Goal: Transaction & Acquisition: Purchase product/service

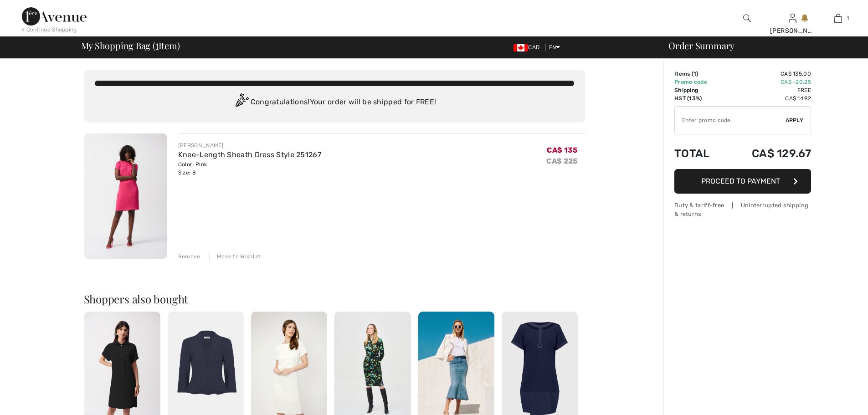
click at [754, 61] on div "Order Summary Details Items ( 1 ) CA$ 135.00 Promo code CA$ -20.25 Shipping Fre…" at bounding box center [765, 350] width 205 height 582
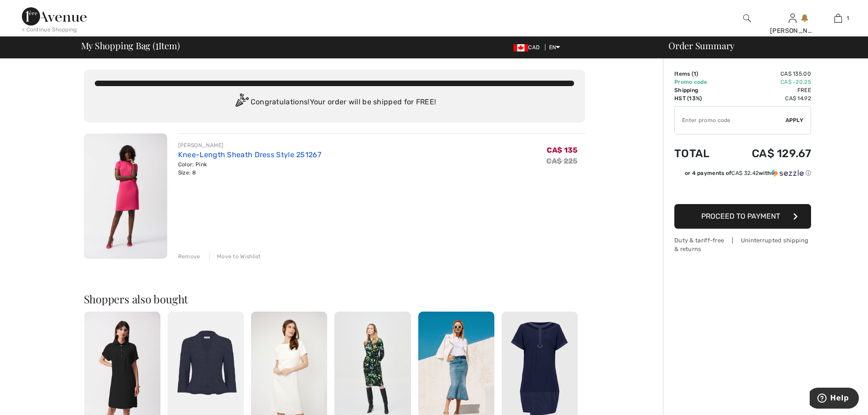
click at [275, 153] on link "Knee-Length Sheath Dress Style 251267" at bounding box center [249, 154] width 143 height 9
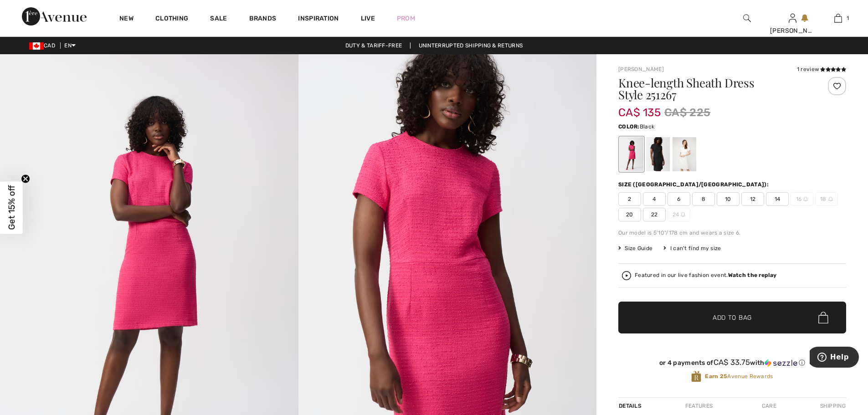
click at [664, 151] on div at bounding box center [658, 154] width 24 height 34
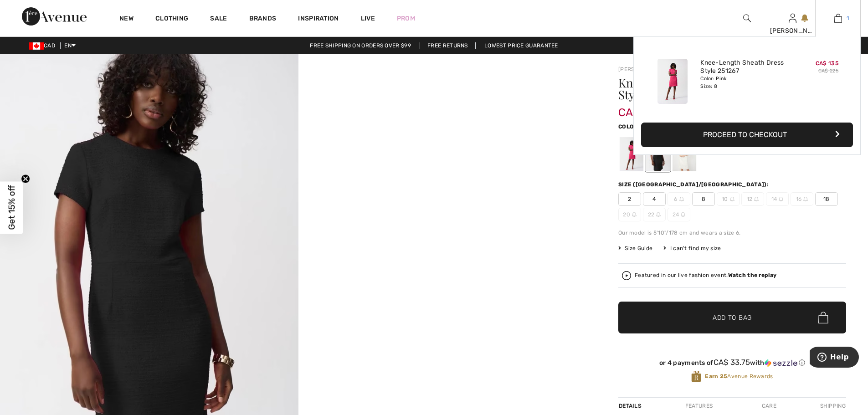
click at [838, 16] on img at bounding box center [838, 18] width 8 height 11
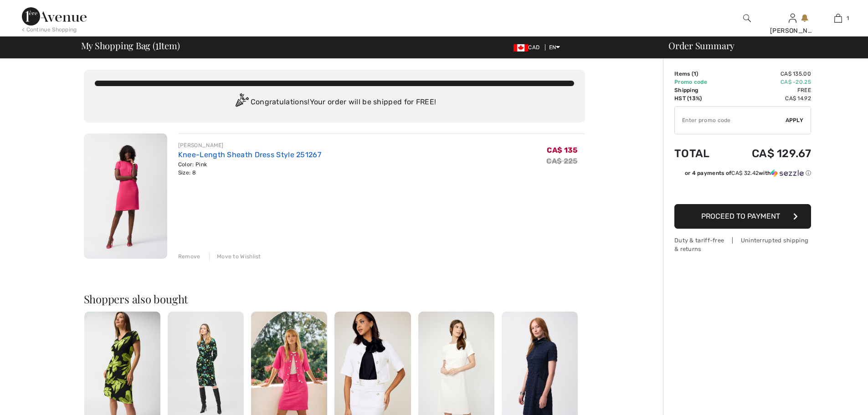
click at [297, 157] on link "Knee-Length Sheath Dress Style 251267" at bounding box center [249, 154] width 143 height 9
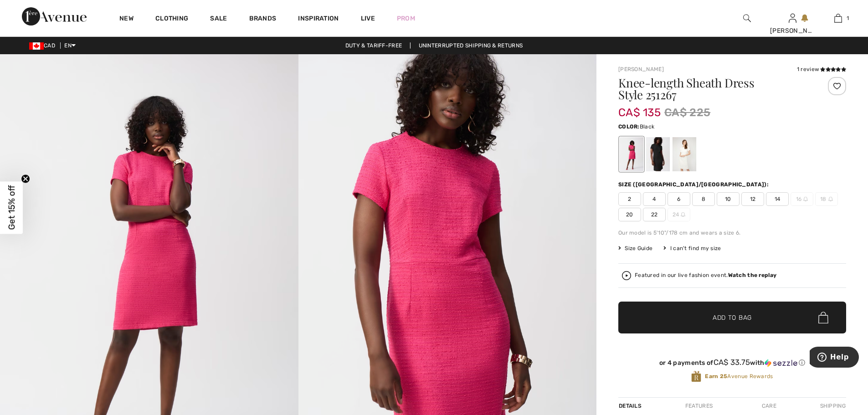
click at [653, 145] on div at bounding box center [658, 154] width 24 height 34
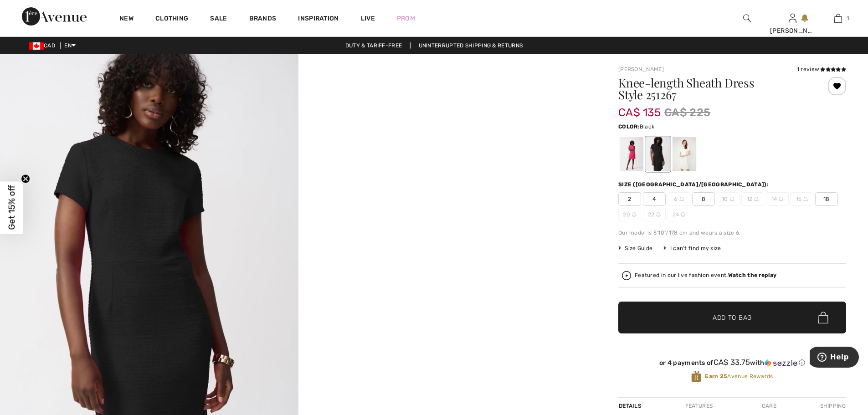
click at [704, 200] on span "8" at bounding box center [703, 199] width 23 height 14
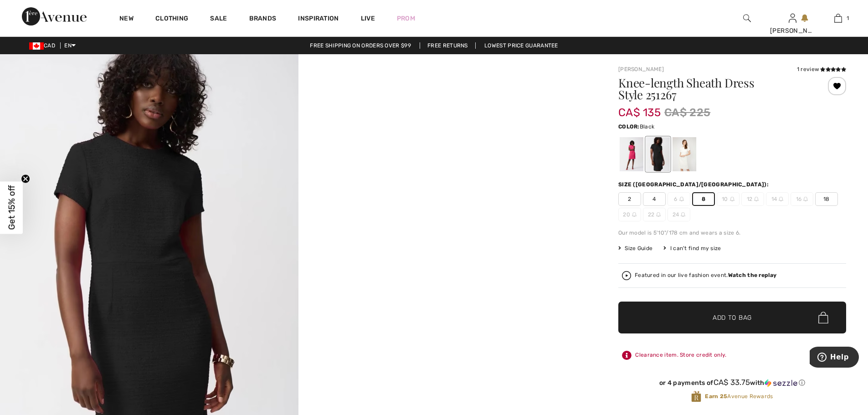
click at [749, 323] on span "✔ Added to Bag Add to Bag" at bounding box center [732, 318] width 228 height 32
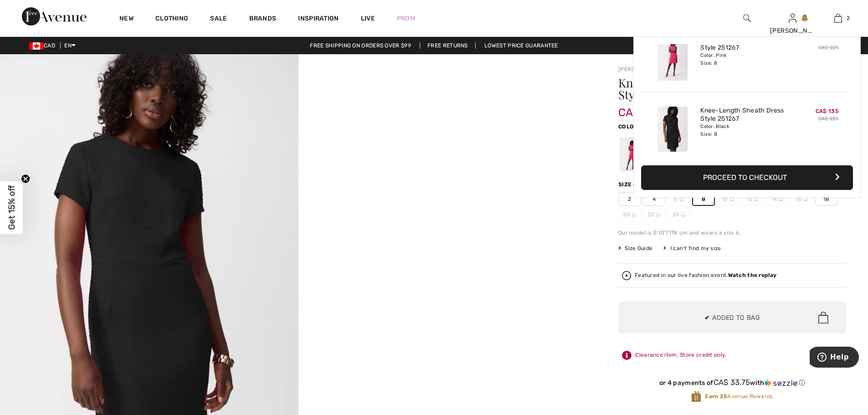
scroll to position [28, 0]
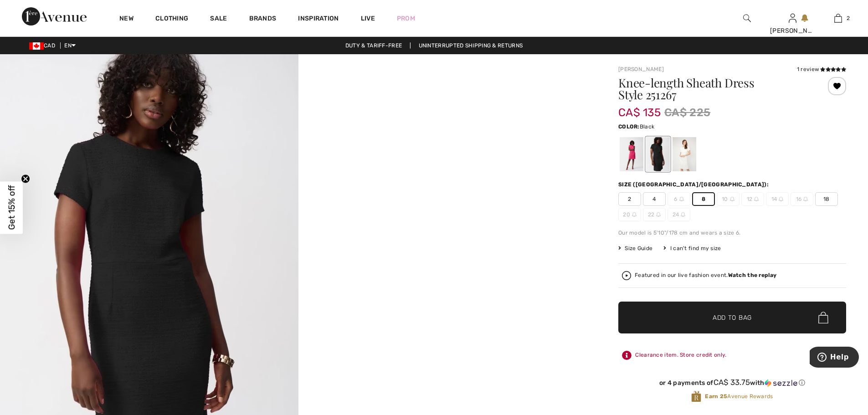
click at [768, 317] on span "✔ Added to Bag Add to Bag" at bounding box center [732, 318] width 228 height 32
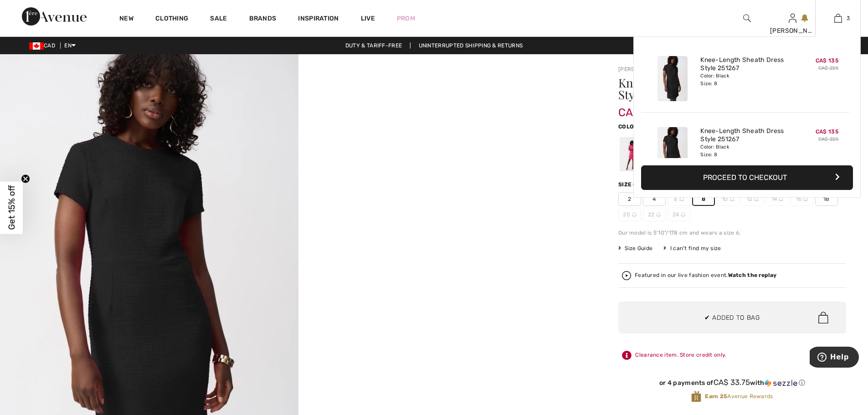
scroll to position [99, 0]
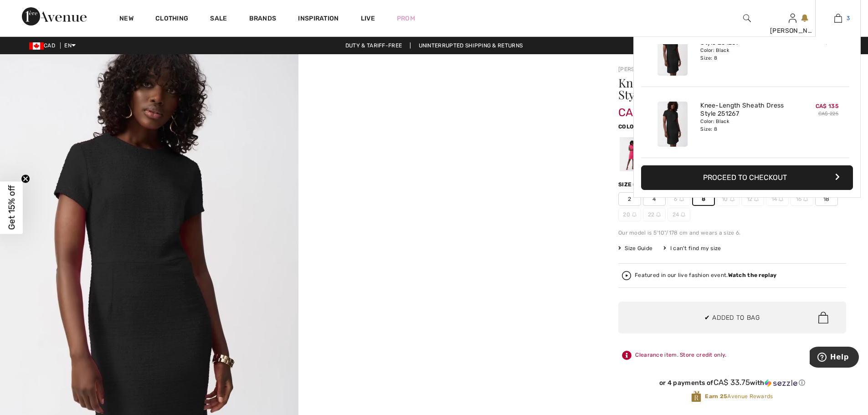
click at [843, 20] on link "3" at bounding box center [838, 18] width 45 height 11
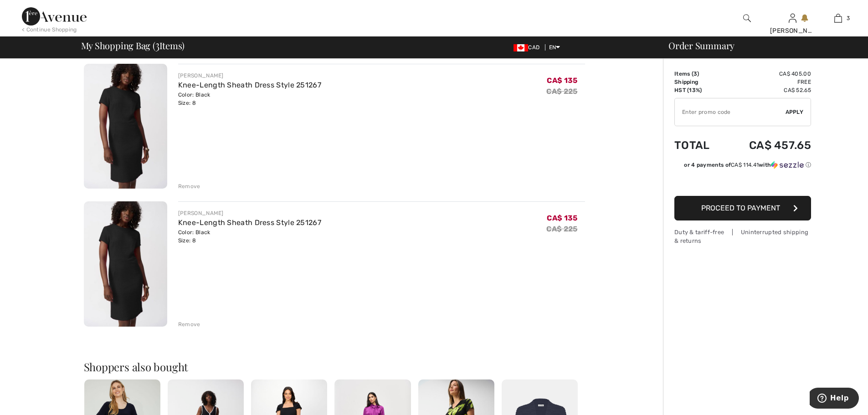
scroll to position [228, 0]
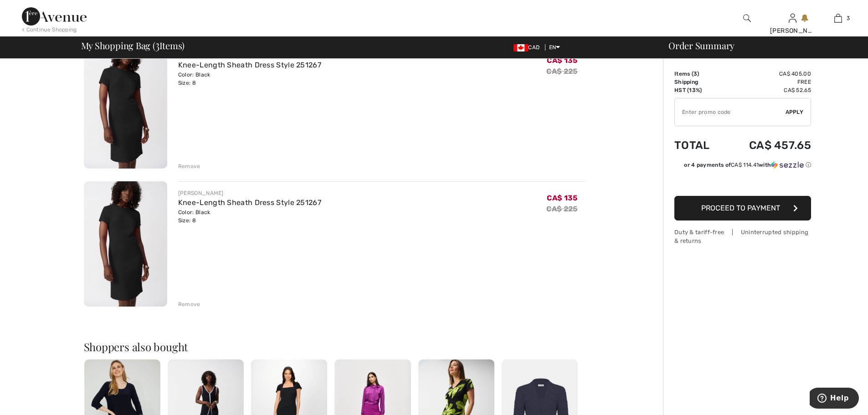
click at [191, 303] on div "Remove" at bounding box center [189, 304] width 22 height 8
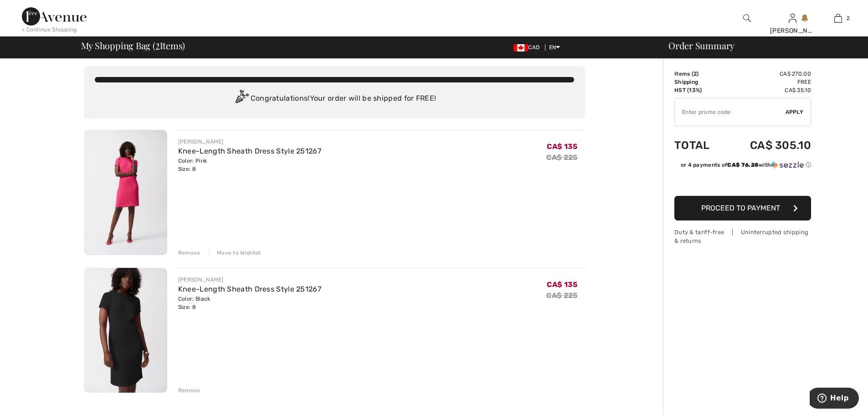
scroll to position [0, 0]
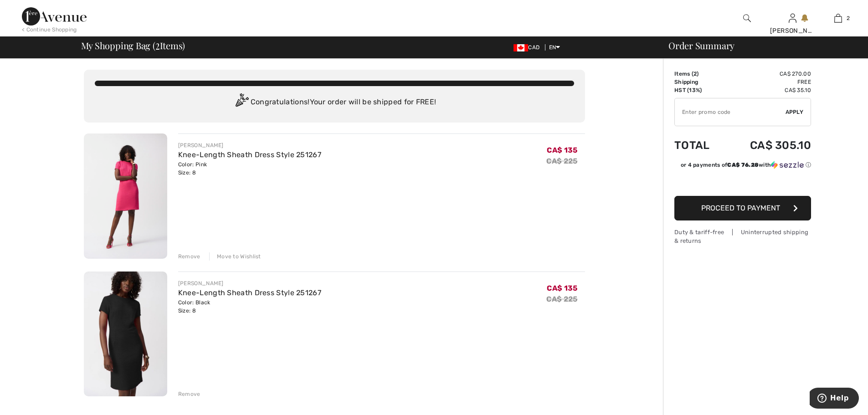
click at [124, 291] on img at bounding box center [125, 334] width 83 height 125
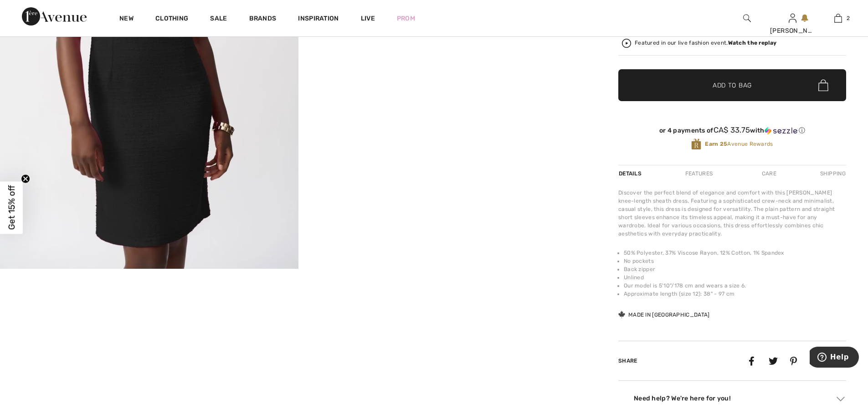
scroll to position [46, 0]
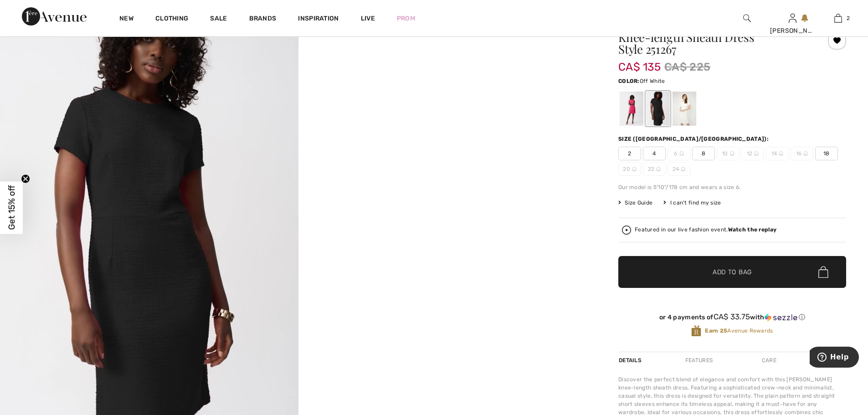
click at [680, 105] on div at bounding box center [684, 109] width 24 height 34
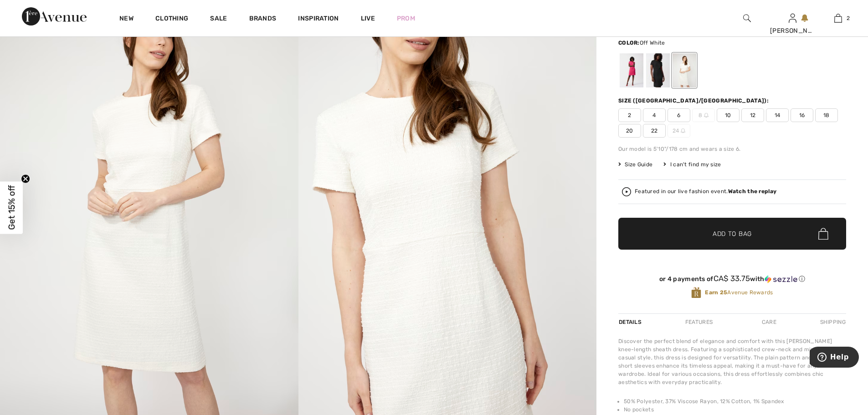
scroll to position [0, 0]
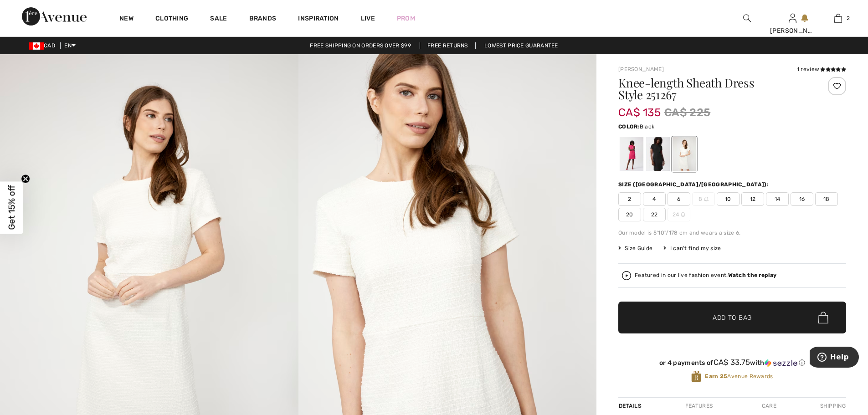
click at [658, 152] on div at bounding box center [658, 154] width 24 height 34
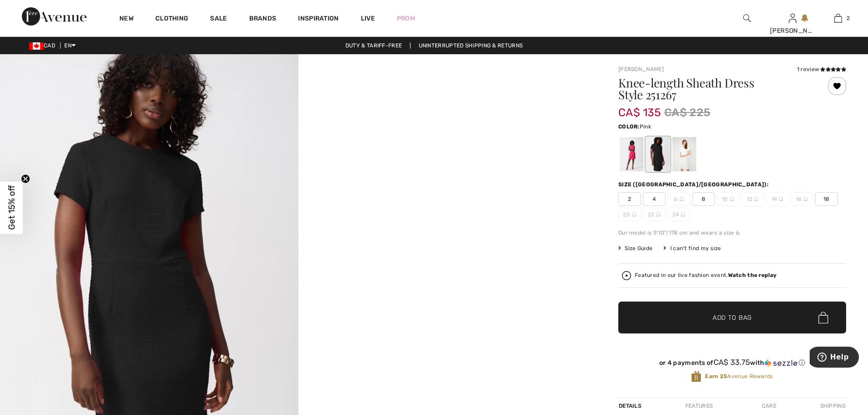
click at [620, 135] on div "Color: Black Pink" at bounding box center [732, 147] width 228 height 52
click at [630, 146] on div at bounding box center [632, 154] width 24 height 34
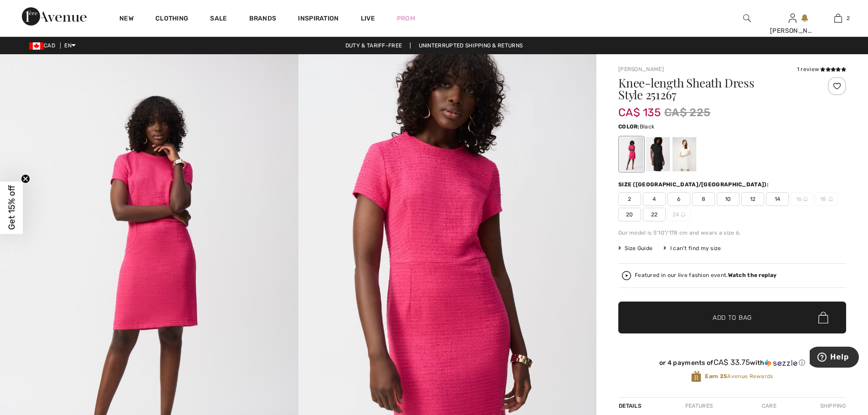
click at [659, 148] on div at bounding box center [658, 154] width 24 height 34
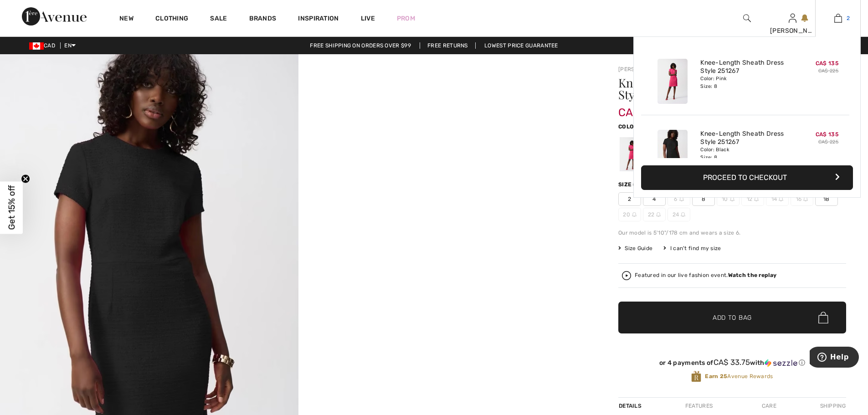
click at [840, 20] on img at bounding box center [838, 18] width 8 height 11
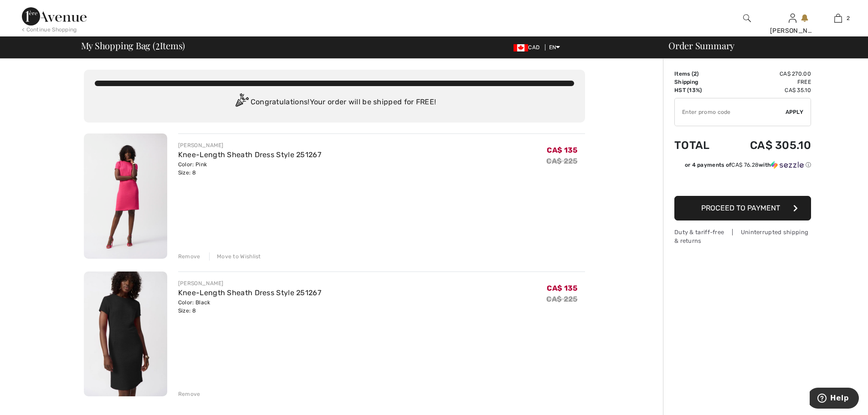
click at [191, 255] on div "Remove" at bounding box center [189, 256] width 22 height 8
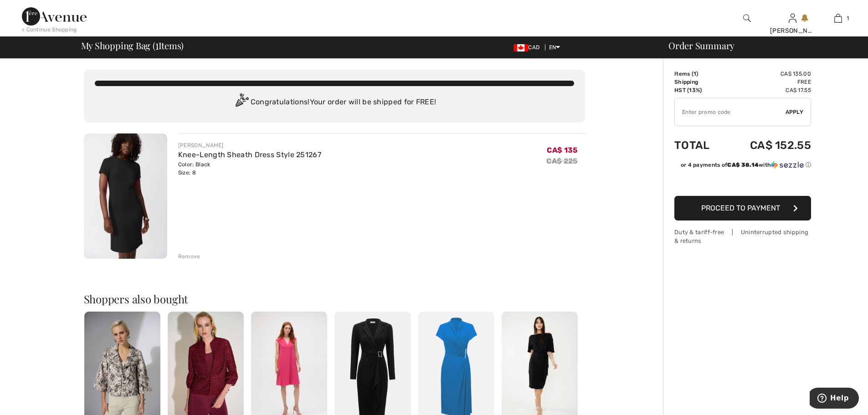
click at [774, 206] on span "Proceed to Payment" at bounding box center [740, 208] width 79 height 9
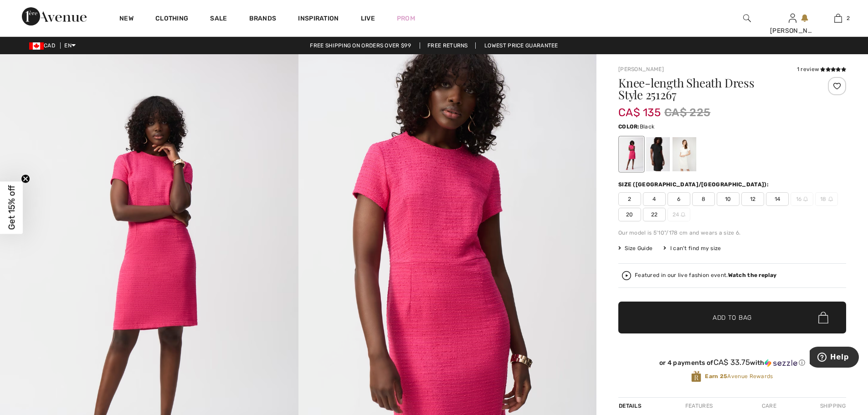
click at [657, 155] on div at bounding box center [658, 154] width 24 height 34
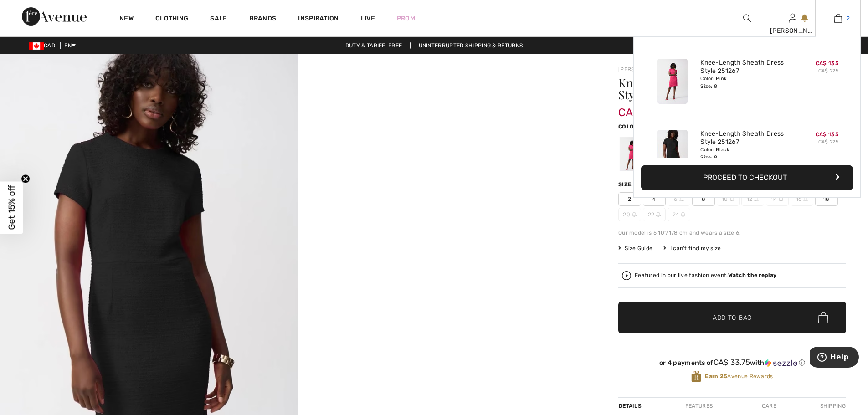
click at [841, 20] on img at bounding box center [838, 18] width 8 height 11
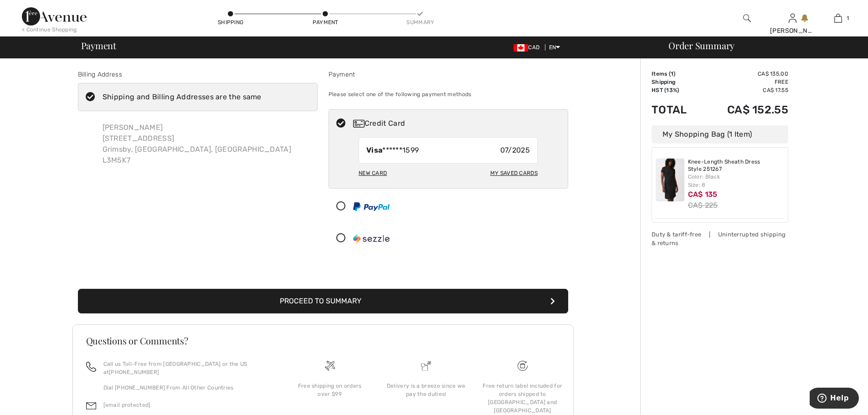
click at [51, 20] on img at bounding box center [54, 16] width 65 height 18
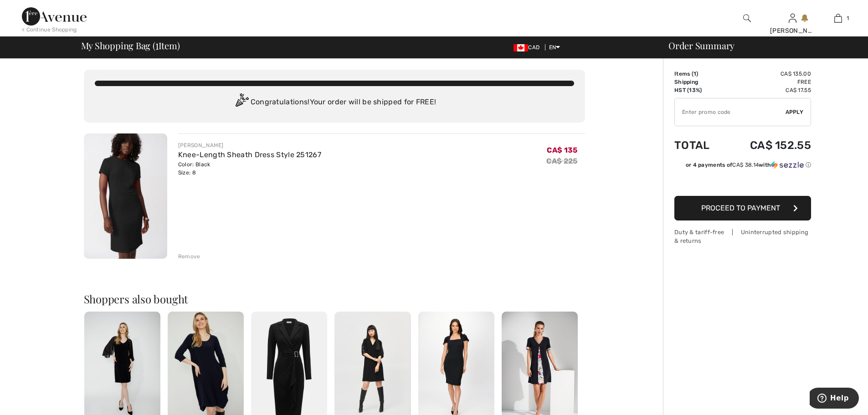
click at [744, 211] on span "Proceed to Payment" at bounding box center [740, 208] width 79 height 9
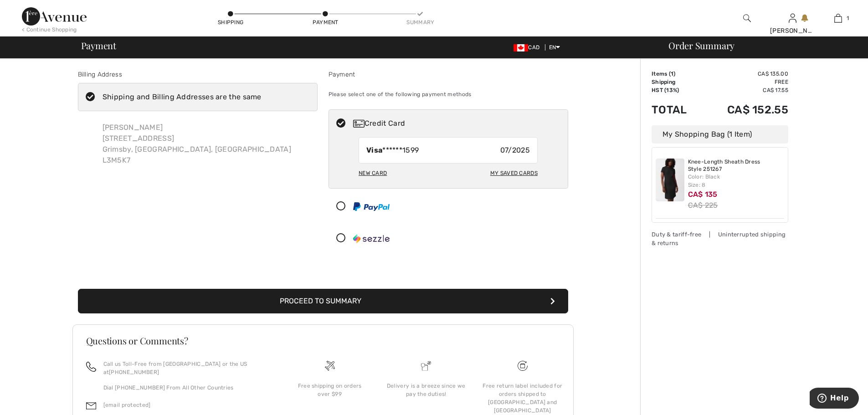
click at [117, 97] on div "Shipping and Billing Addresses are the same" at bounding box center [182, 97] width 159 height 11
click at [262, 97] on input "Shipping and Billing Addresses are the same" at bounding box center [265, 96] width 6 height 27
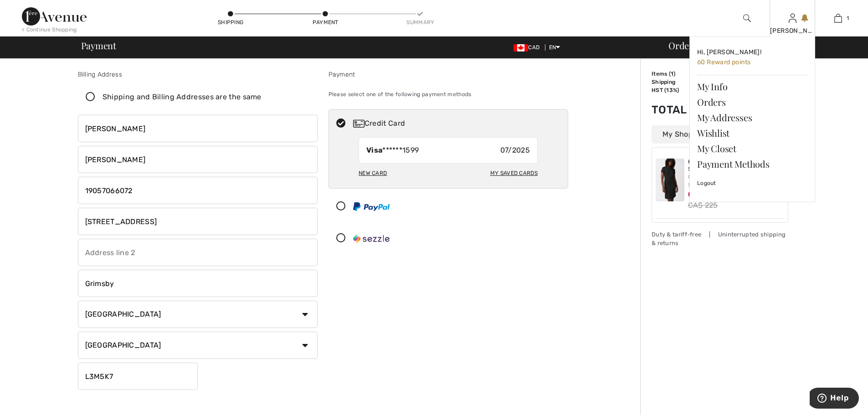
checkbox input "false"
click at [786, 25] on div "Dani Hi, Dani! 60 Reward points My Info Orders My Addresses Wishlist My Closet …" at bounding box center [792, 18] width 46 height 36
click at [714, 101] on link "Orders" at bounding box center [752, 101] width 110 height 15
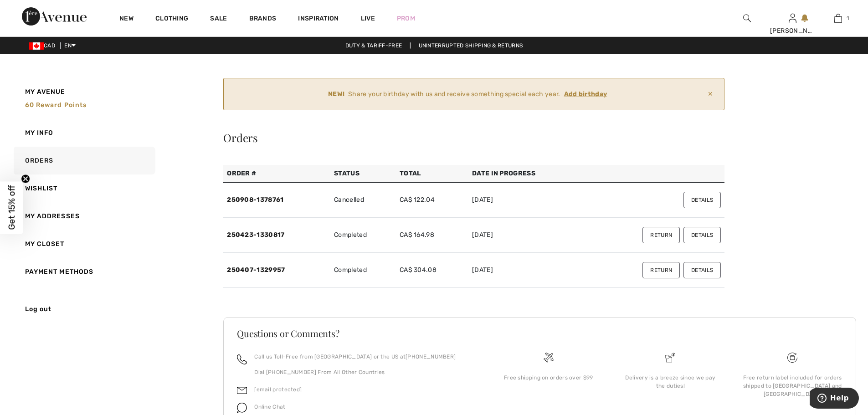
click at [706, 234] on button "Details" at bounding box center [701, 235] width 37 height 16
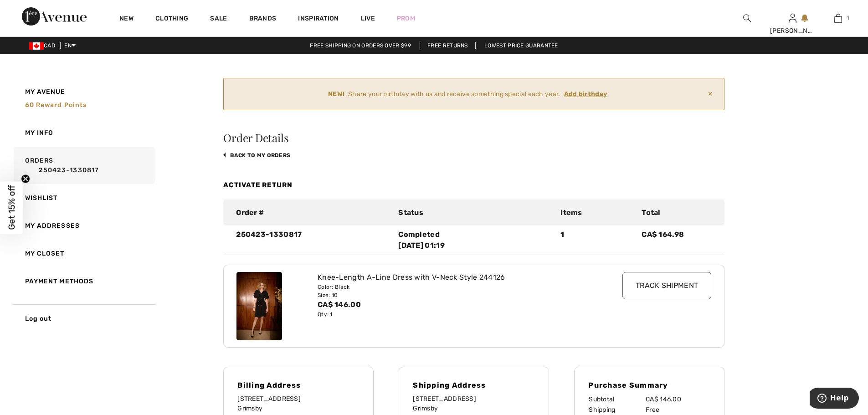
click at [675, 288] on input "Track Shipment" at bounding box center [666, 285] width 89 height 27
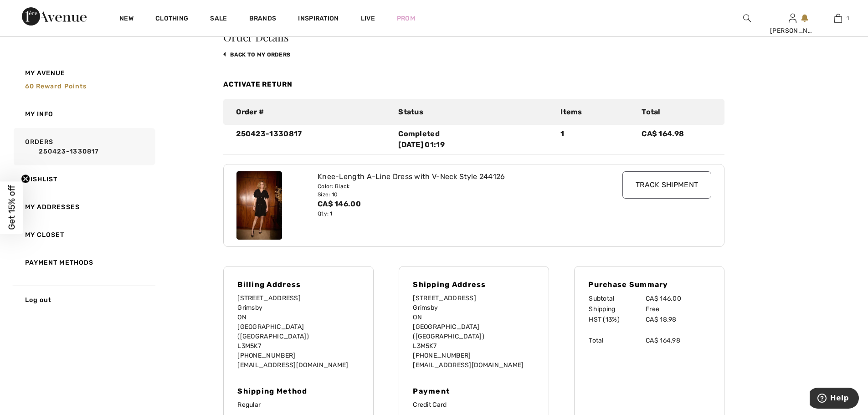
scroll to position [137, 0]
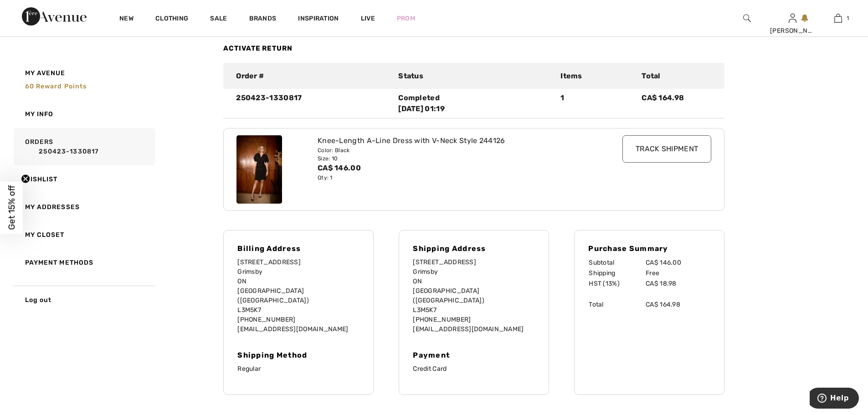
click at [675, 145] on input "Track Shipment" at bounding box center [666, 148] width 89 height 27
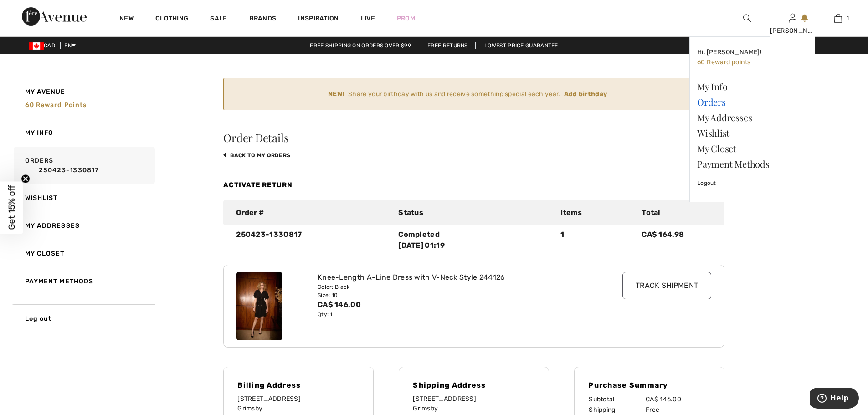
click at [715, 102] on link "Orders" at bounding box center [752, 101] width 110 height 15
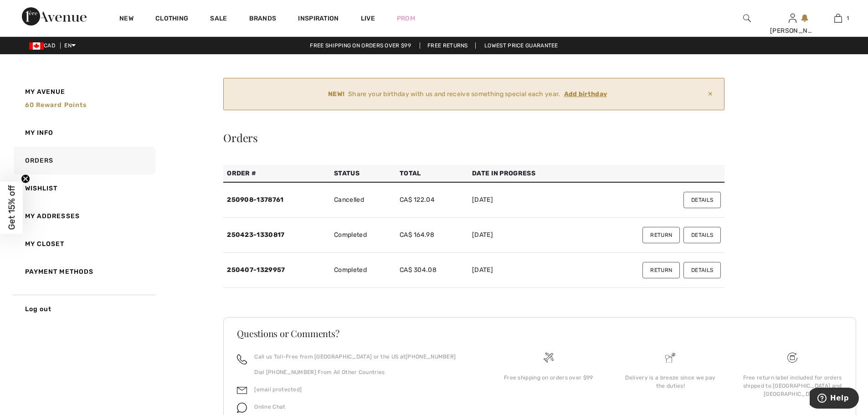
click at [710, 271] on button "Details" at bounding box center [701, 270] width 37 height 16
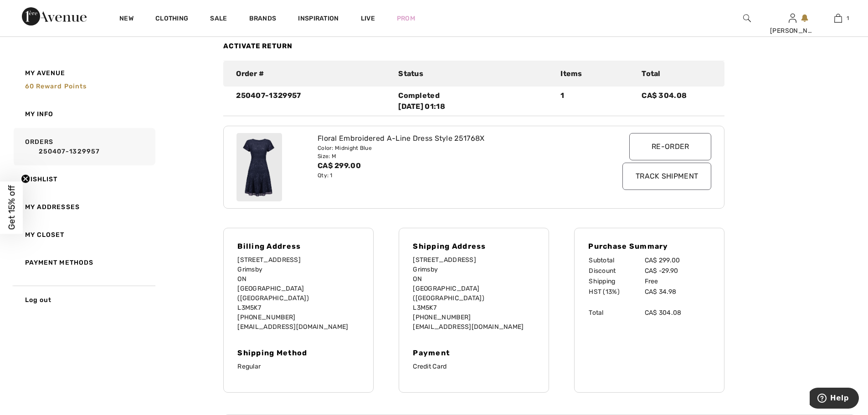
scroll to position [90, 0]
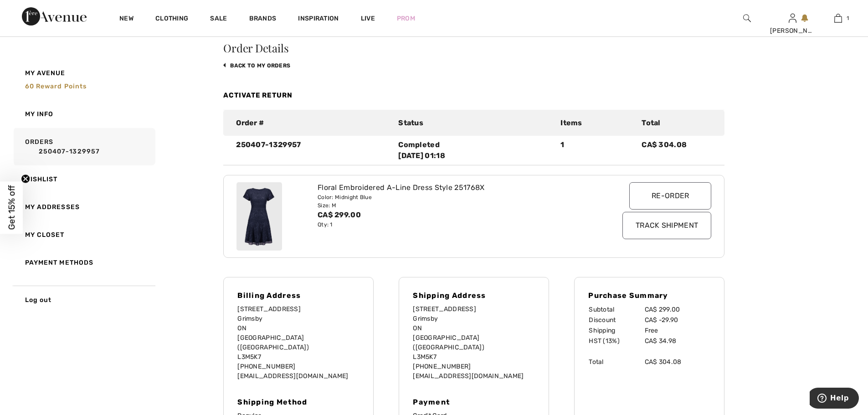
click at [666, 228] on input "Track Shipment" at bounding box center [666, 225] width 89 height 27
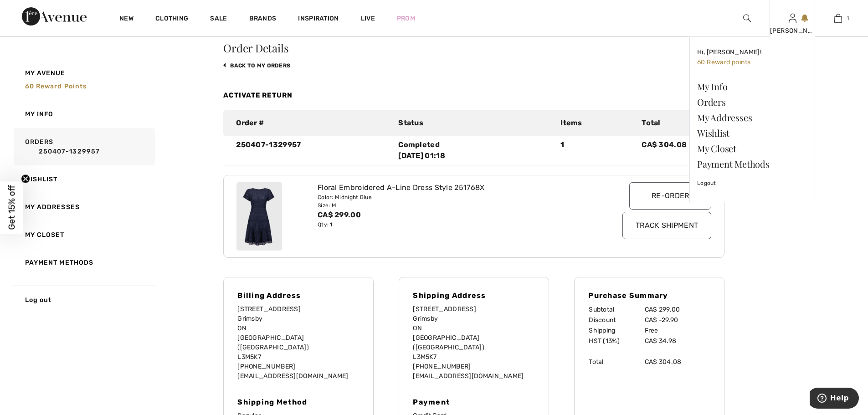
click at [799, 21] on div "[PERSON_NAME] Hi, [PERSON_NAME]! 60 Reward points My Info Orders My Addresses W…" at bounding box center [792, 18] width 46 height 36
click at [716, 100] on link "Orders" at bounding box center [752, 101] width 110 height 15
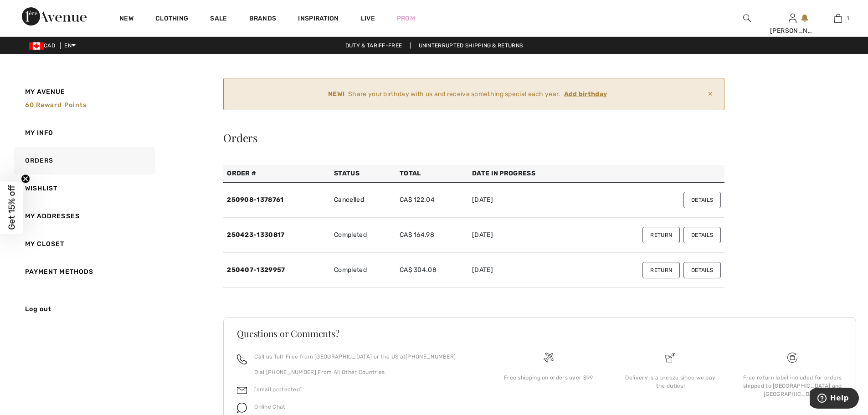
click at [705, 237] on button "Details" at bounding box center [701, 235] width 37 height 16
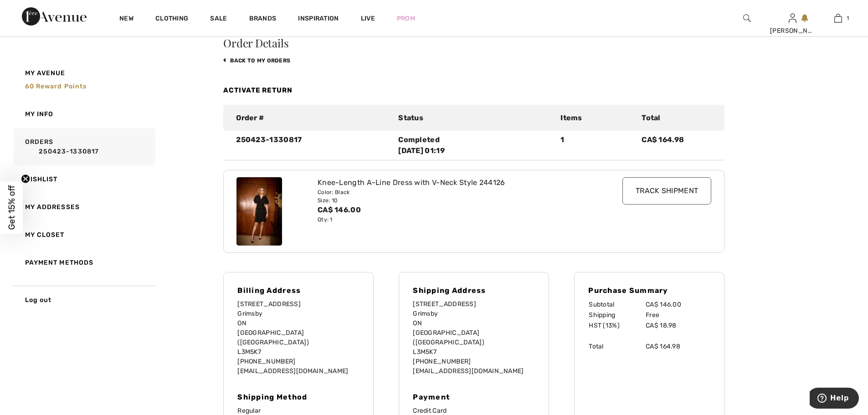
scroll to position [90, 0]
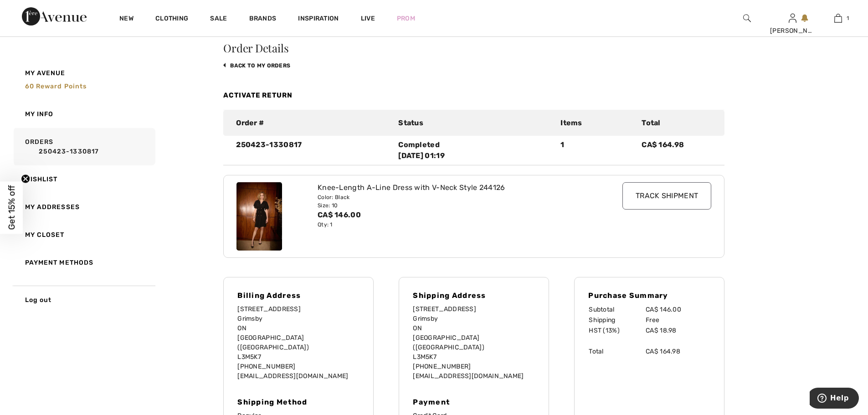
click at [674, 203] on input "Track Shipment" at bounding box center [666, 195] width 89 height 27
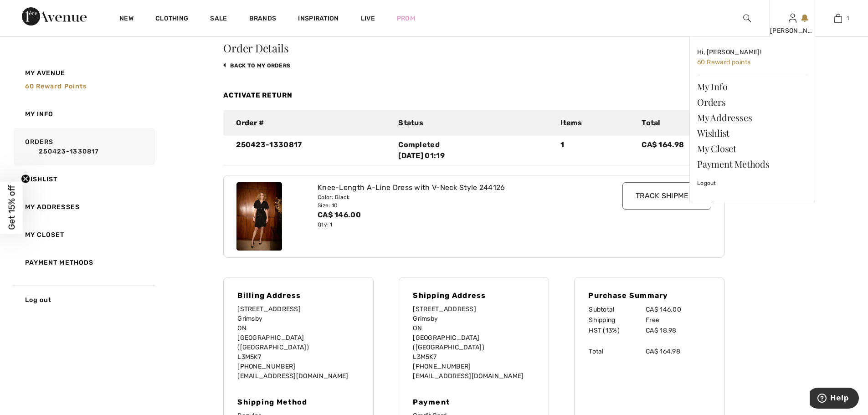
click at [794, 27] on div "[PERSON_NAME]" at bounding box center [792, 31] width 45 height 10
click at [713, 101] on link "Orders" at bounding box center [752, 101] width 110 height 15
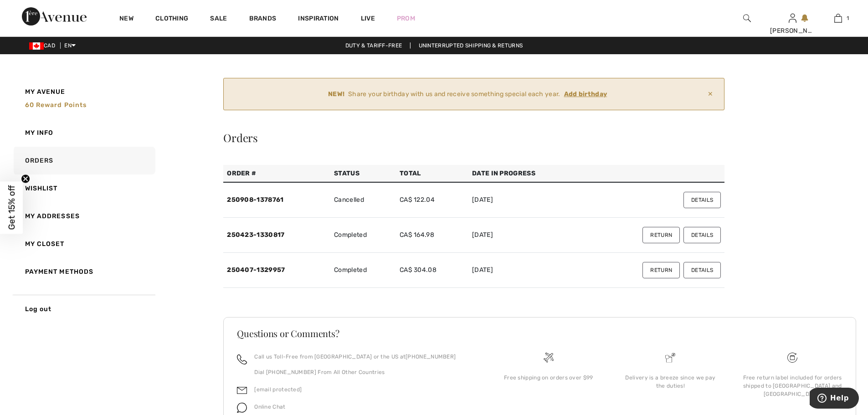
click at [588, 90] on ins "Add birthday" at bounding box center [585, 94] width 43 height 8
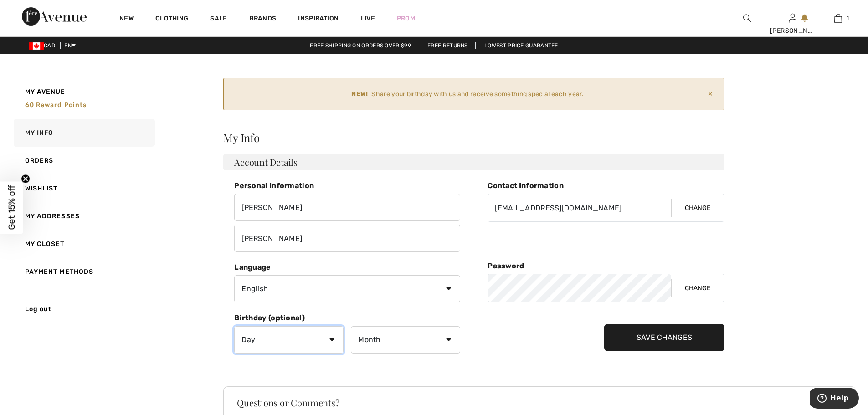
click at [330, 335] on select "Day 1 2 3 4 5 6 7 8 9 10 11 12 13 14 15 16 17 18 19 20 21 22 23 24 25 26 27 28 …" at bounding box center [288, 339] width 109 height 27
select select "1"
click at [234, 326] on select "Day 1 2 3 4 5 6 7 8 9 10 11 12 13 14 15 16 17 18 19 20 21 22 23 24 25 26 27 28 …" at bounding box center [288, 339] width 109 height 27
click at [410, 342] on select "Month January February March April May June July August September October Novem…" at bounding box center [405, 339] width 109 height 27
select select "3"
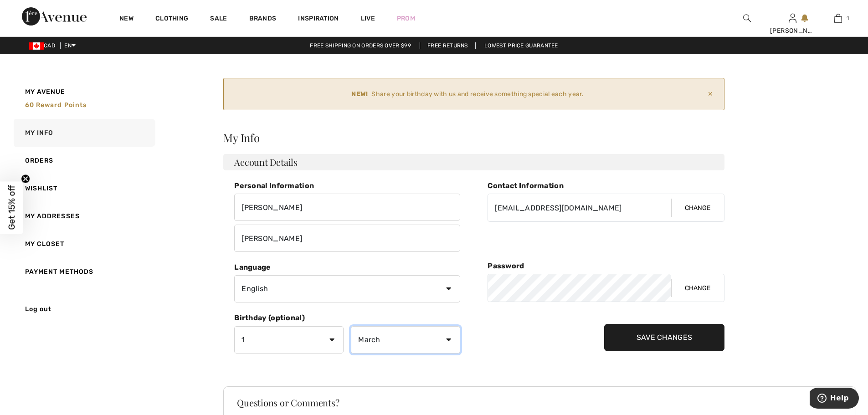
click at [351, 326] on select "Month January February March April May June July August September October Novem…" at bounding box center [405, 339] width 109 height 27
click at [673, 339] on input "Save Changes" at bounding box center [664, 337] width 121 height 27
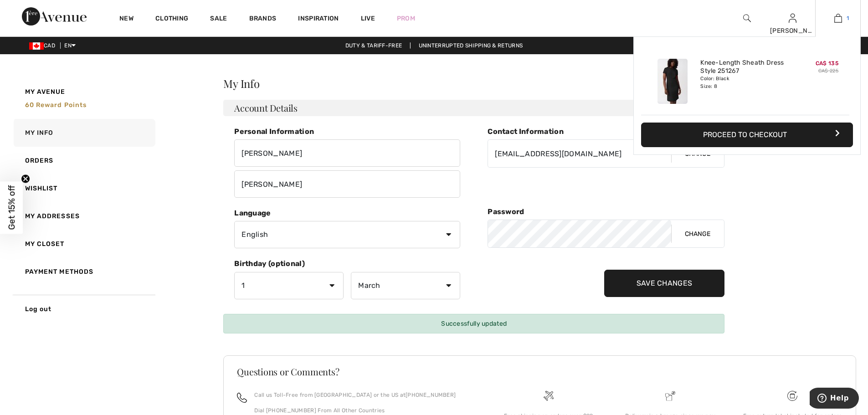
click at [840, 21] on img at bounding box center [838, 18] width 8 height 11
click at [788, 130] on button "Proceed to Checkout" at bounding box center [747, 135] width 212 height 25
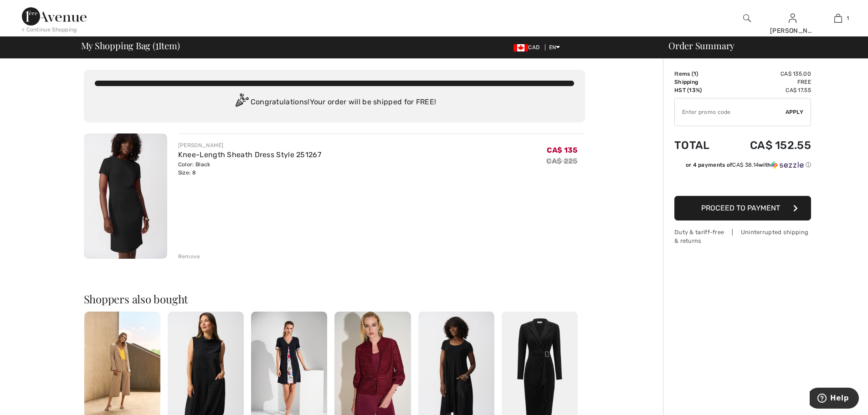
click at [763, 209] on span "Proceed to Payment" at bounding box center [740, 208] width 79 height 9
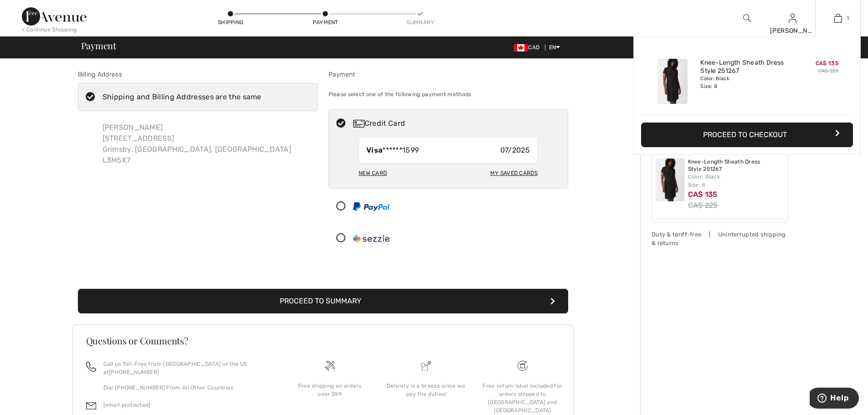
click at [837, 17] on img at bounding box center [838, 18] width 8 height 11
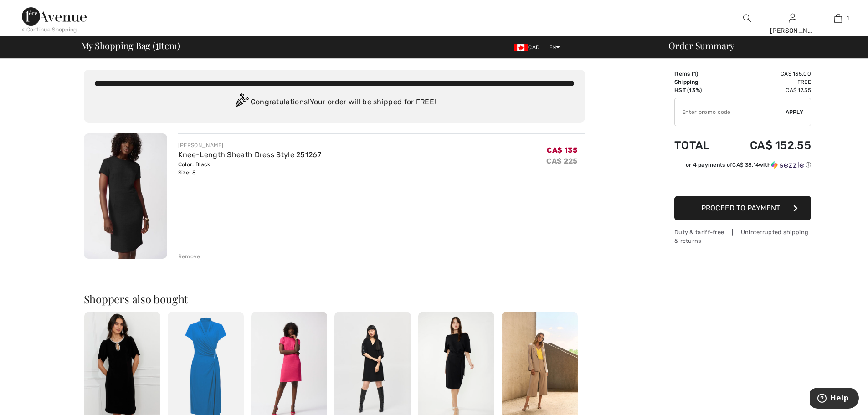
click at [52, 22] on img at bounding box center [54, 16] width 65 height 18
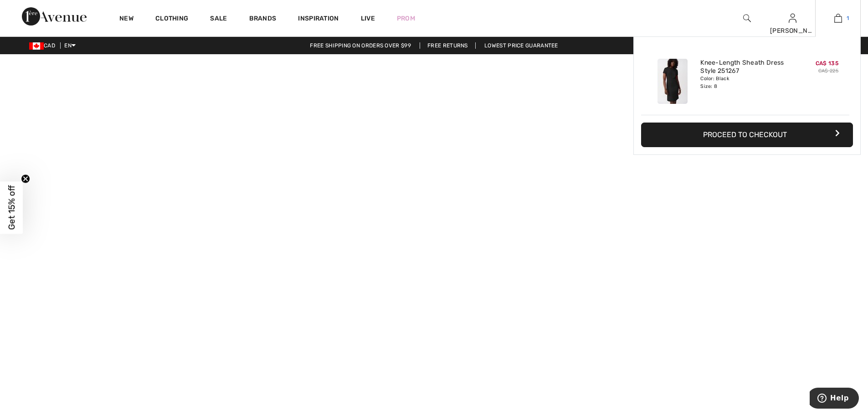
click at [838, 21] on img at bounding box center [838, 18] width 8 height 11
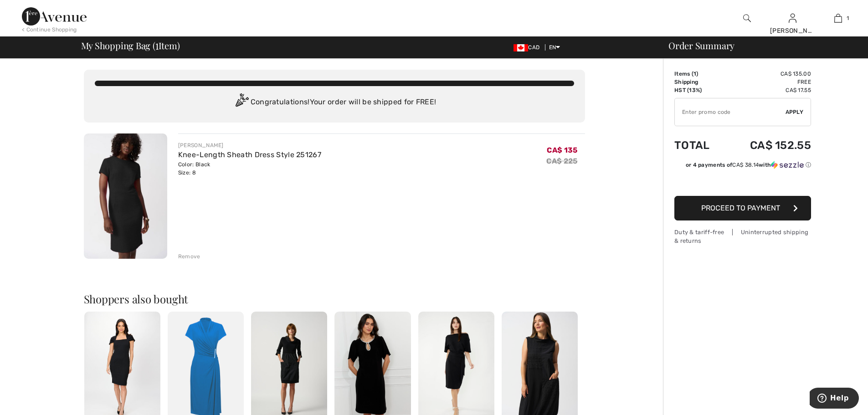
click at [776, 218] on button "Proceed to Payment" at bounding box center [742, 208] width 137 height 25
